Goal: Transaction & Acquisition: Purchase product/service

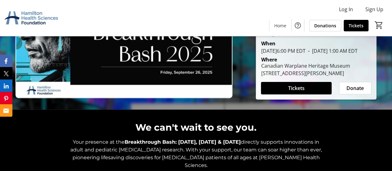
scroll to position [31, 0]
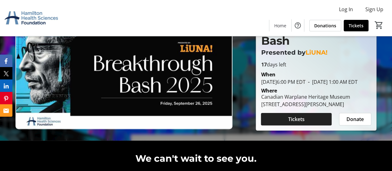
click at [301, 123] on span "Tickets" at bounding box center [296, 118] width 16 height 7
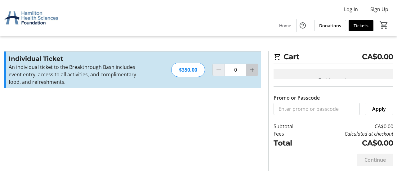
click at [252, 68] on mat-icon "Increment by one" at bounding box center [251, 69] width 7 height 7
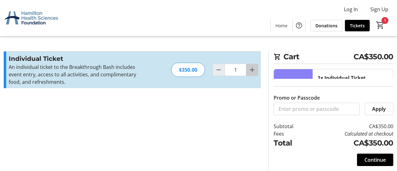
click at [252, 68] on mat-icon "Increment by one" at bounding box center [251, 69] width 7 height 7
type input "2"
